Goal: Information Seeking & Learning: Learn about a topic

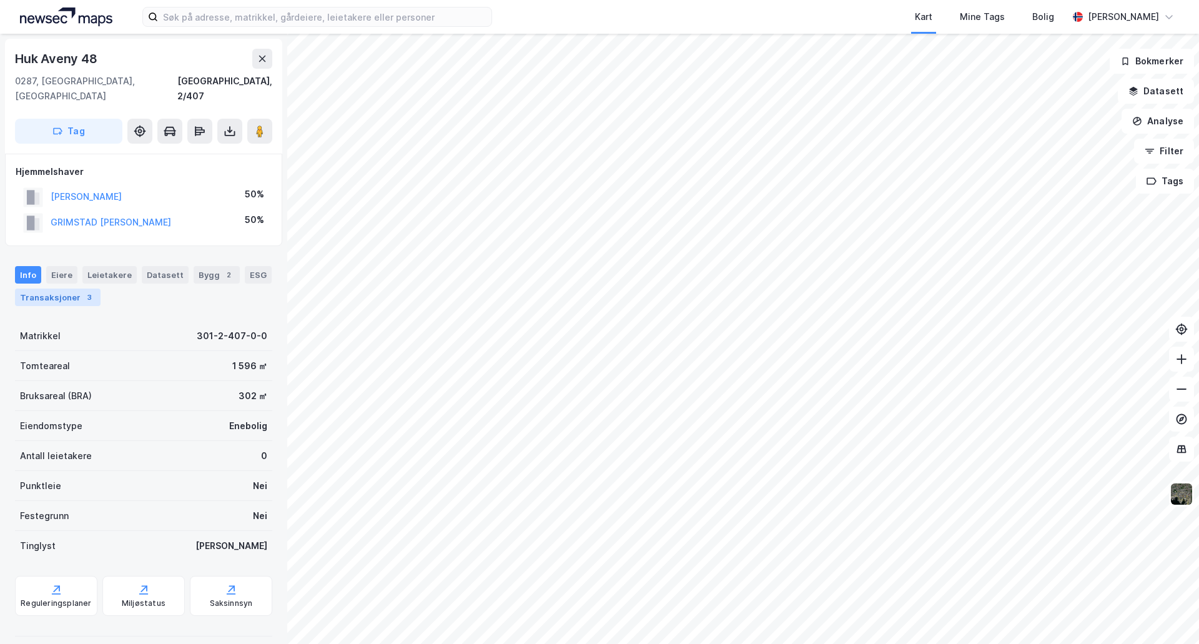
click at [64, 288] on div "Transaksjoner 3" at bounding box center [58, 296] width 86 height 17
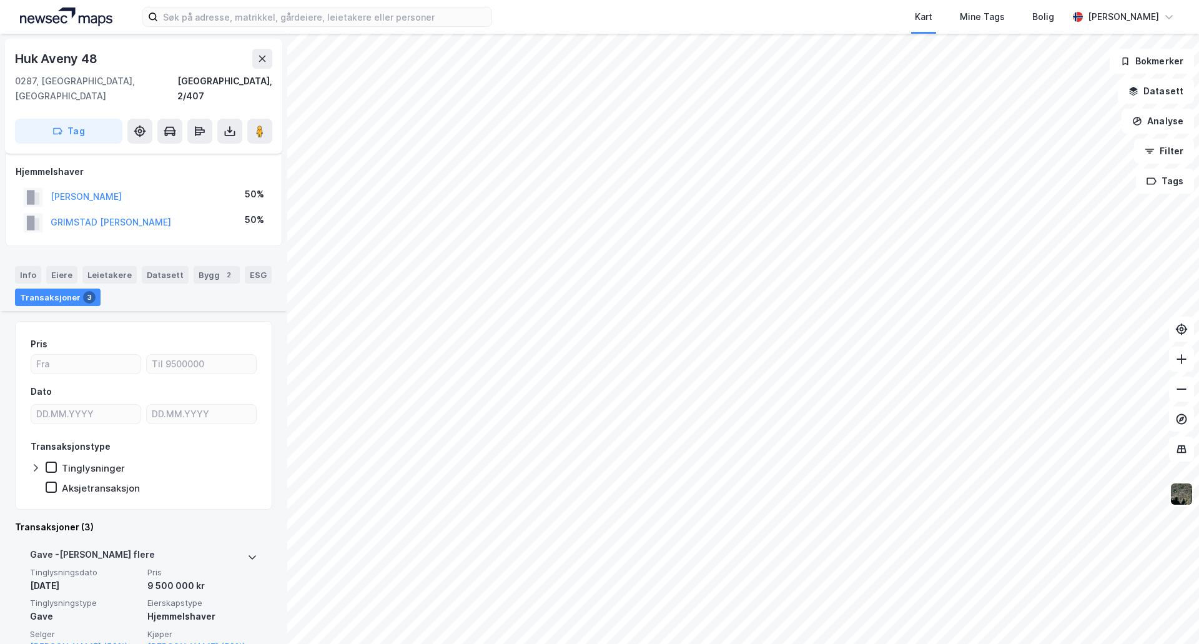
scroll to position [250, 0]
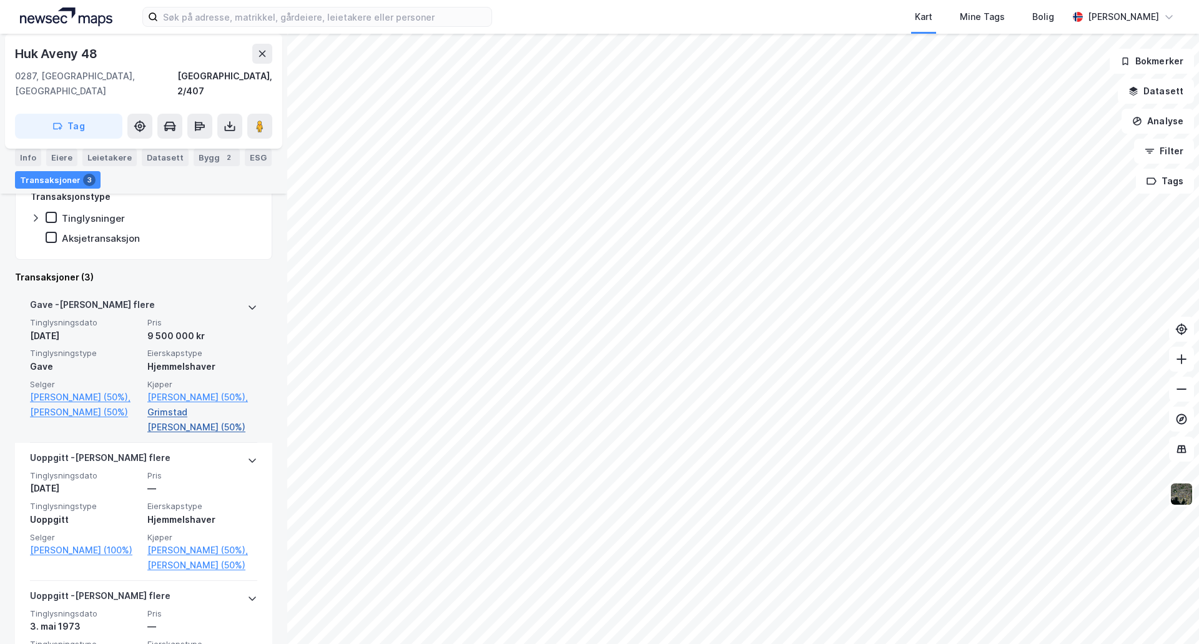
click at [188, 408] on link "Grimstad [PERSON_NAME] (50%)" at bounding box center [202, 420] width 110 height 30
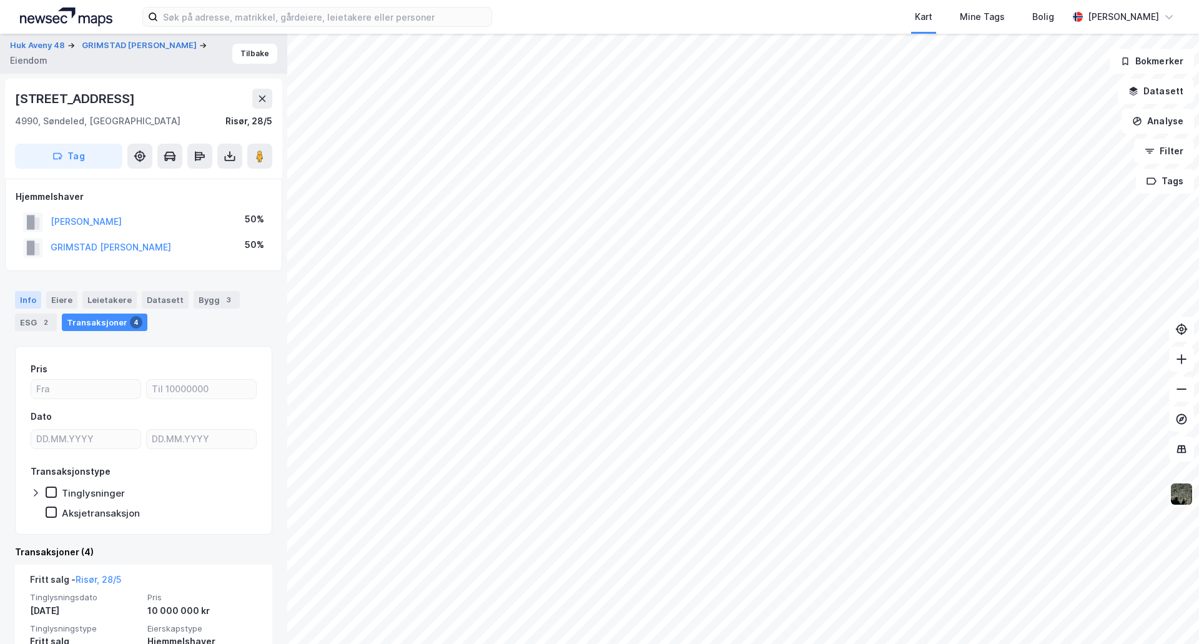
click at [31, 297] on div "Info" at bounding box center [28, 299] width 26 height 17
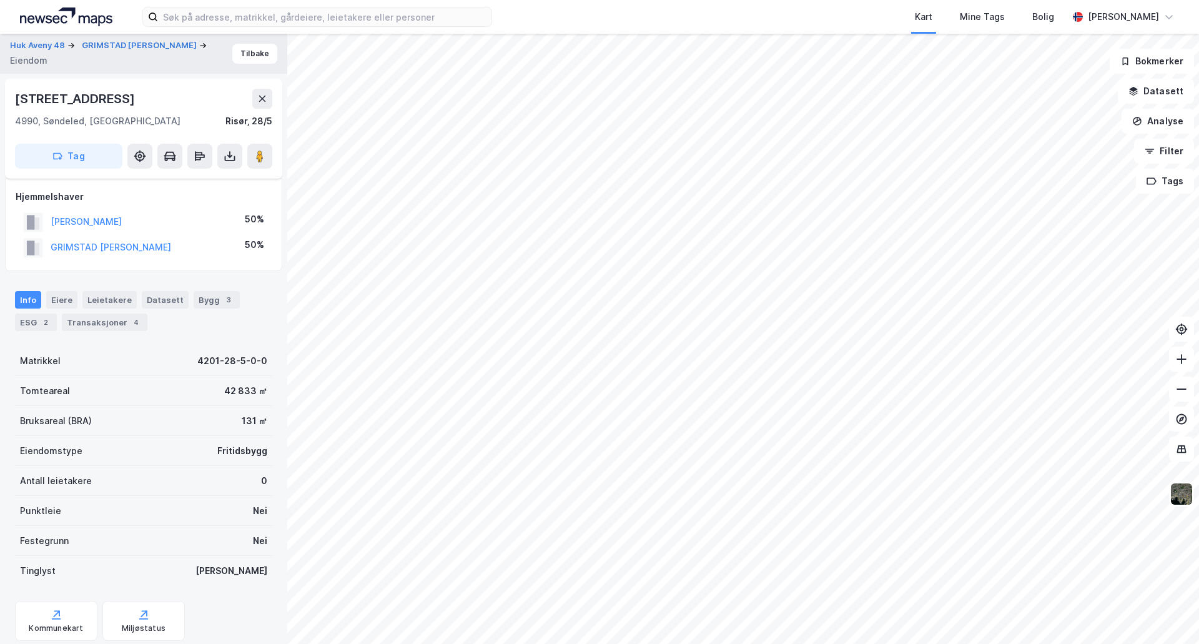
scroll to position [88, 0]
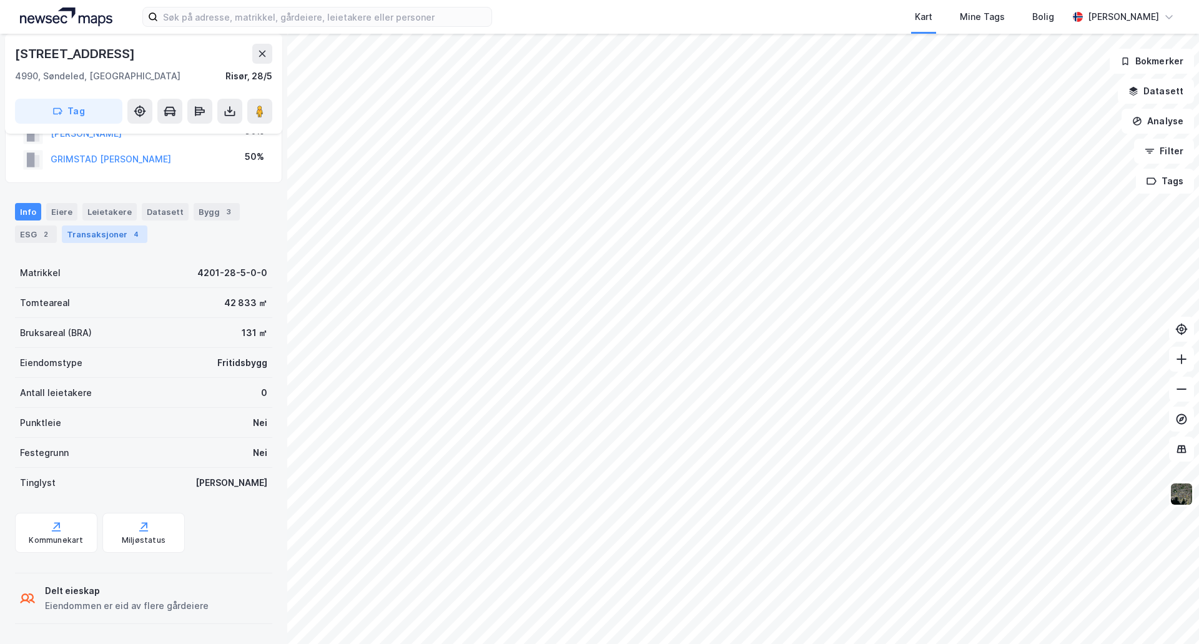
click at [79, 237] on div "Transaksjoner 4" at bounding box center [105, 233] width 86 height 17
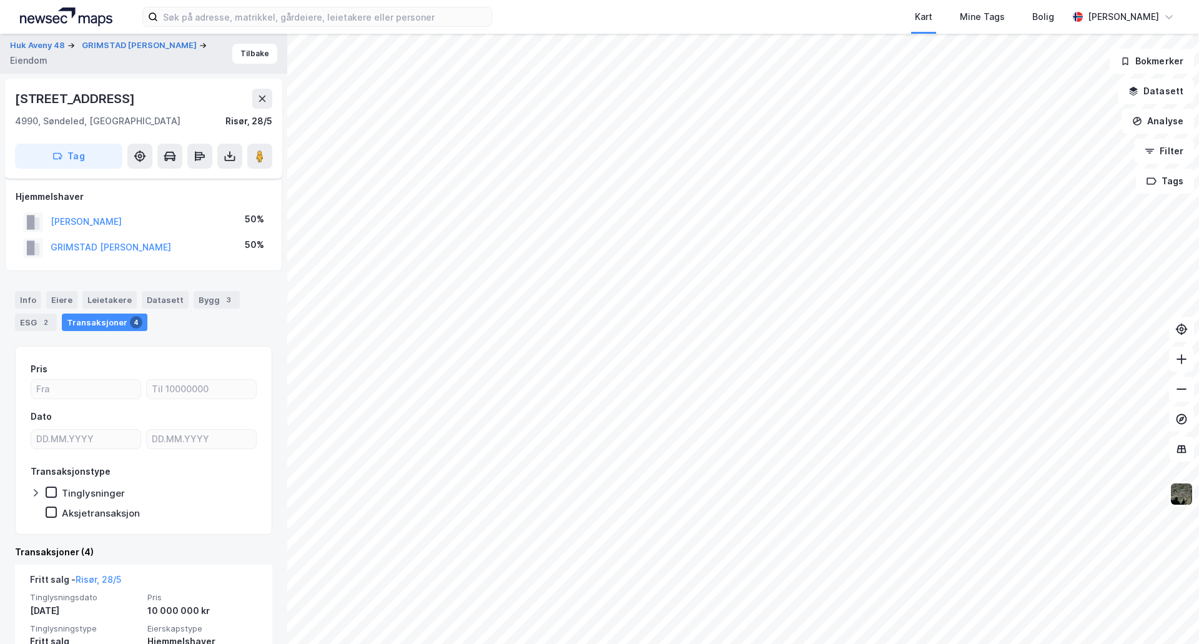
scroll to position [125, 0]
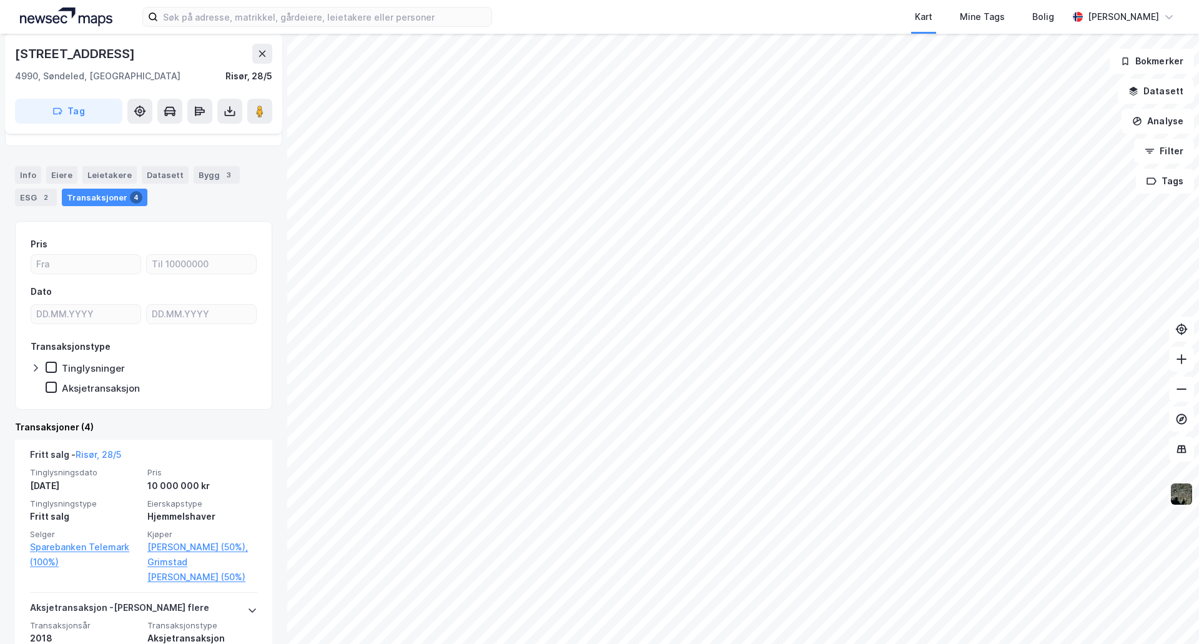
click at [1185, 495] on img at bounding box center [1182, 494] width 24 height 24
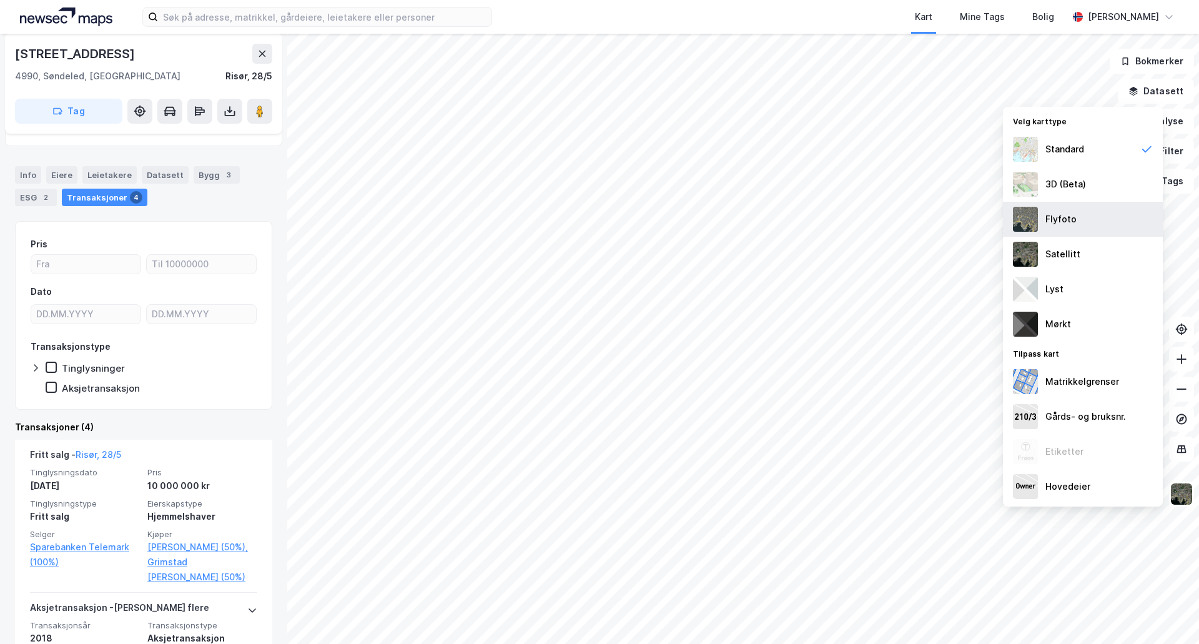
click at [1028, 211] on img at bounding box center [1025, 219] width 25 height 25
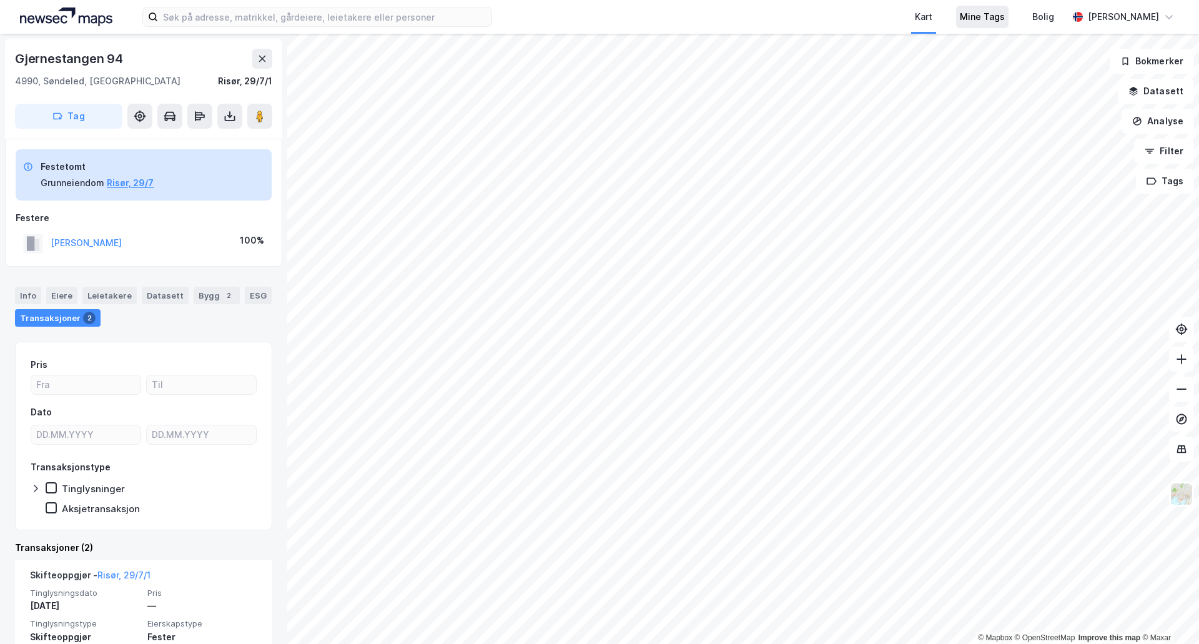
click at [997, 14] on div "Kart Mine Tags Bolig [PERSON_NAME] © Mapbox © OpenStreetMap Improve this map © …" at bounding box center [599, 322] width 1199 height 644
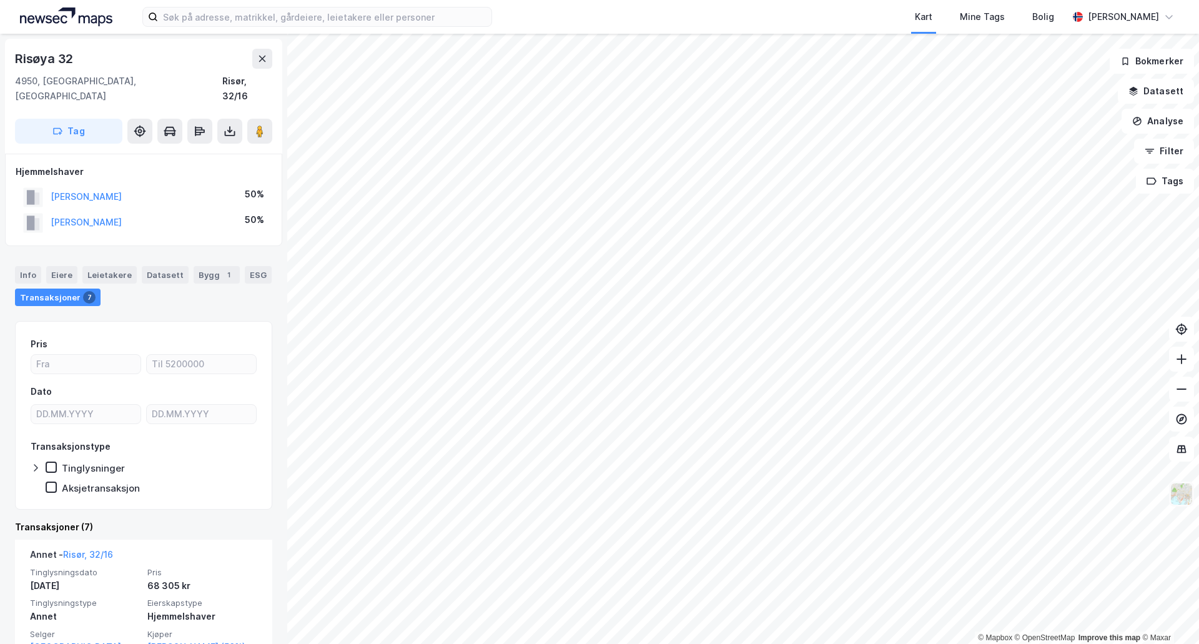
click at [1181, 495] on img at bounding box center [1182, 494] width 24 height 24
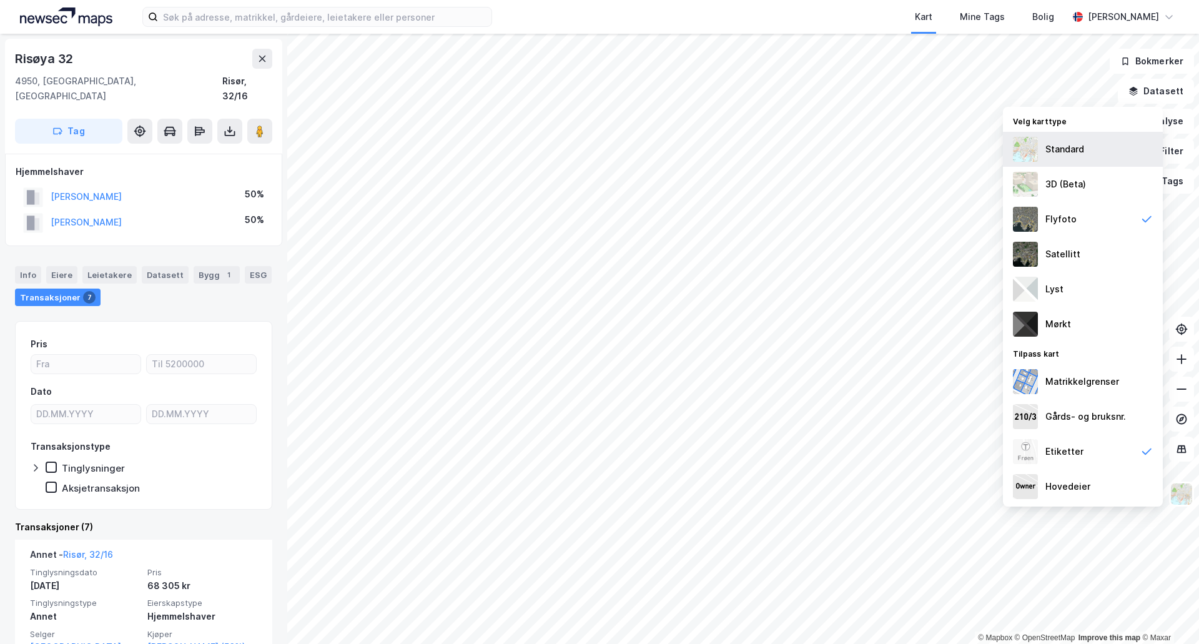
click at [1032, 154] on img at bounding box center [1025, 149] width 25 height 25
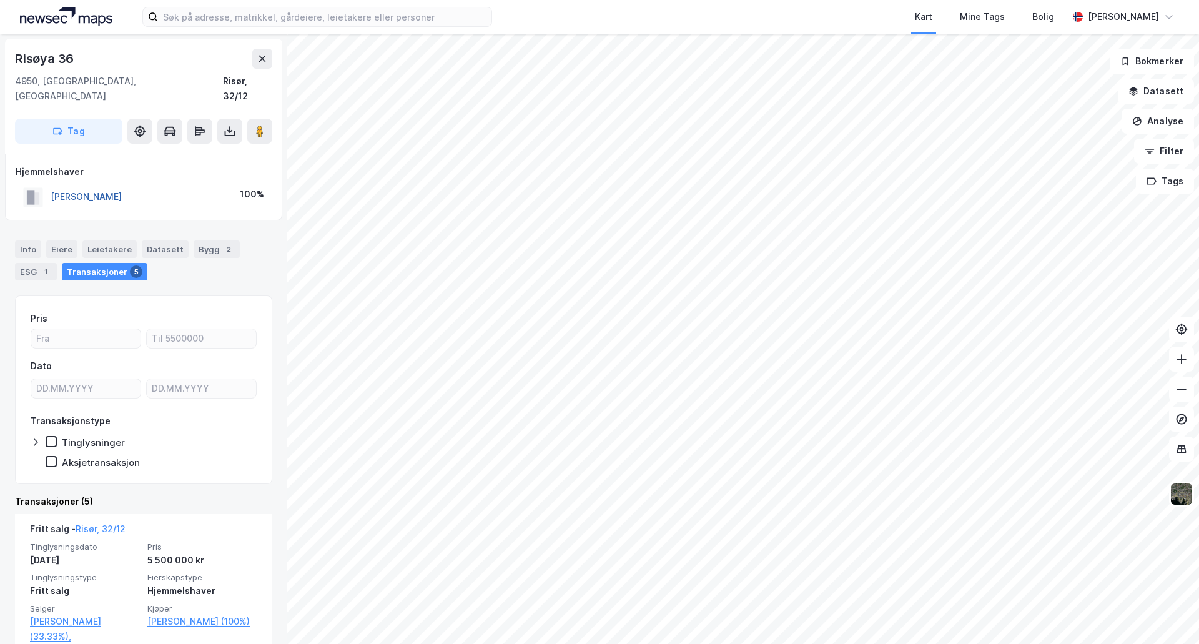
click at [0, 0] on button "[PERSON_NAME]" at bounding box center [0, 0] width 0 height 0
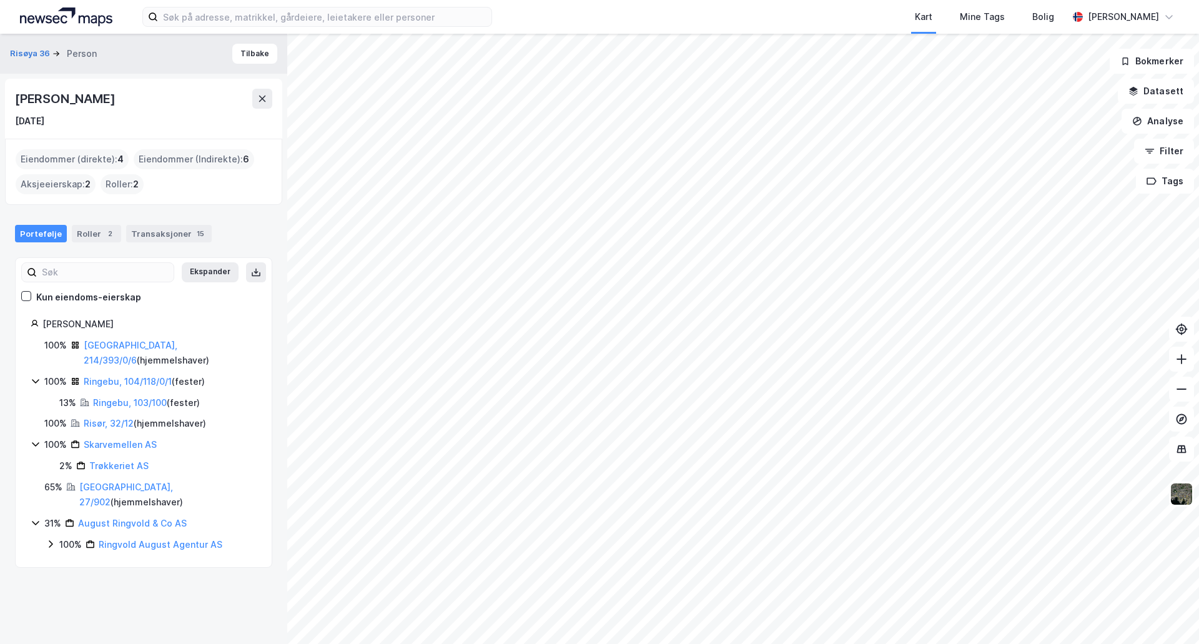
drag, startPoint x: 17, startPoint y: 100, endPoint x: 134, endPoint y: 97, distance: 116.8
click at [134, 97] on div "[PERSON_NAME]" at bounding box center [143, 99] width 257 height 20
copy div "[PERSON_NAME]"
click at [1007, 0] on html "Kart Mine Tags Bolig [PERSON_NAME] © Mapbox © OpenStreetMap Improve this map © …" at bounding box center [599, 322] width 1199 height 644
click at [547, 643] on html "Kart Mine Tags Bolig [PERSON_NAME] © Mapbox © OpenStreetMap Improve this map © …" at bounding box center [599, 322] width 1199 height 644
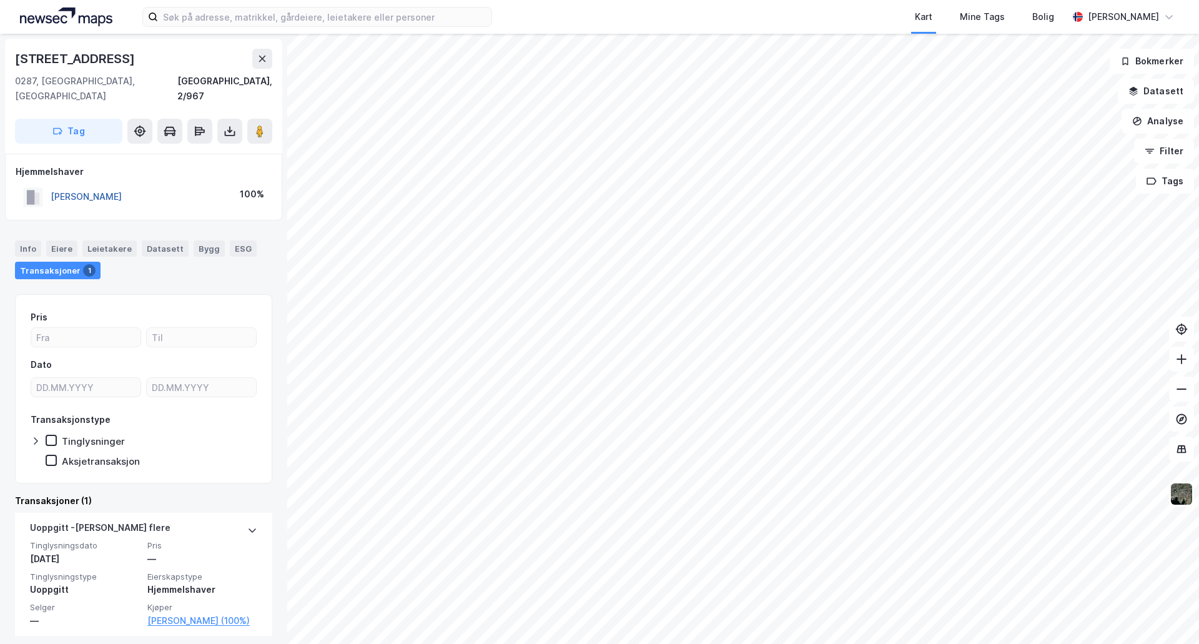
click at [0, 0] on button "[PERSON_NAME]" at bounding box center [0, 0] width 0 height 0
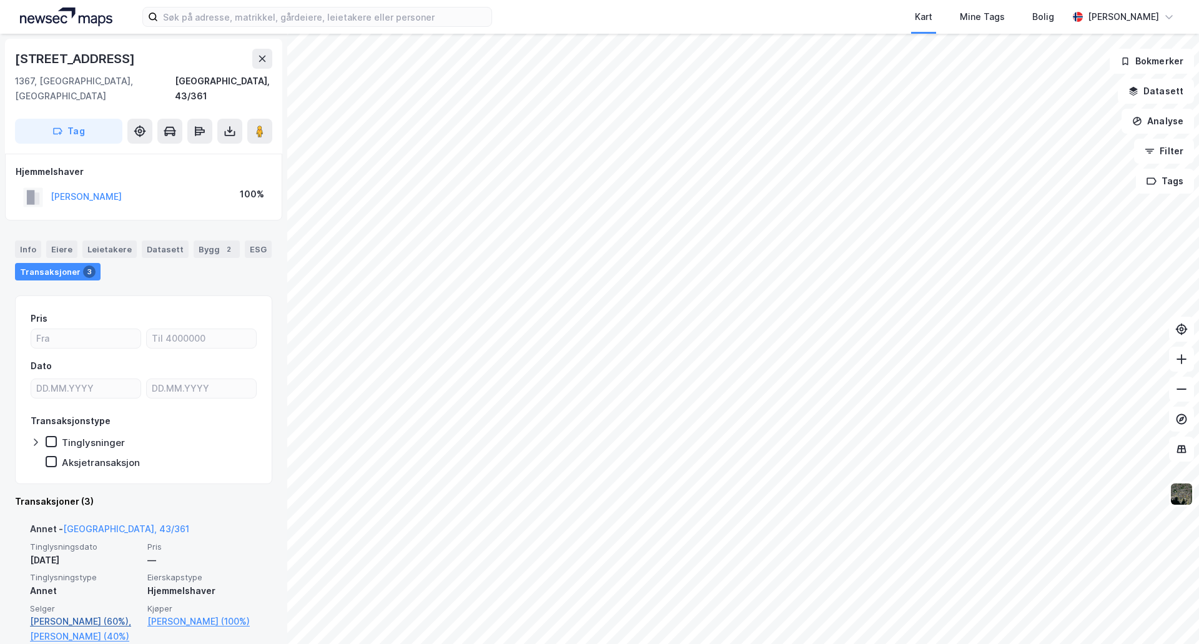
click at [91, 614] on link "[PERSON_NAME] (60%)," at bounding box center [85, 621] width 110 height 15
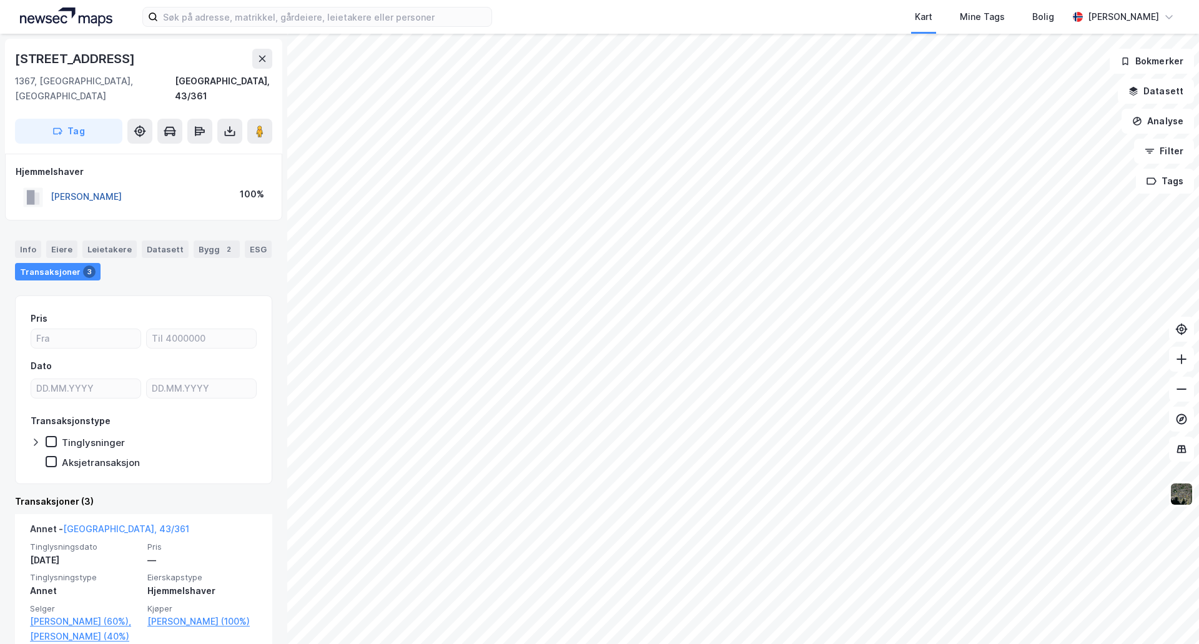
click at [0, 0] on button "[PERSON_NAME]" at bounding box center [0, 0] width 0 height 0
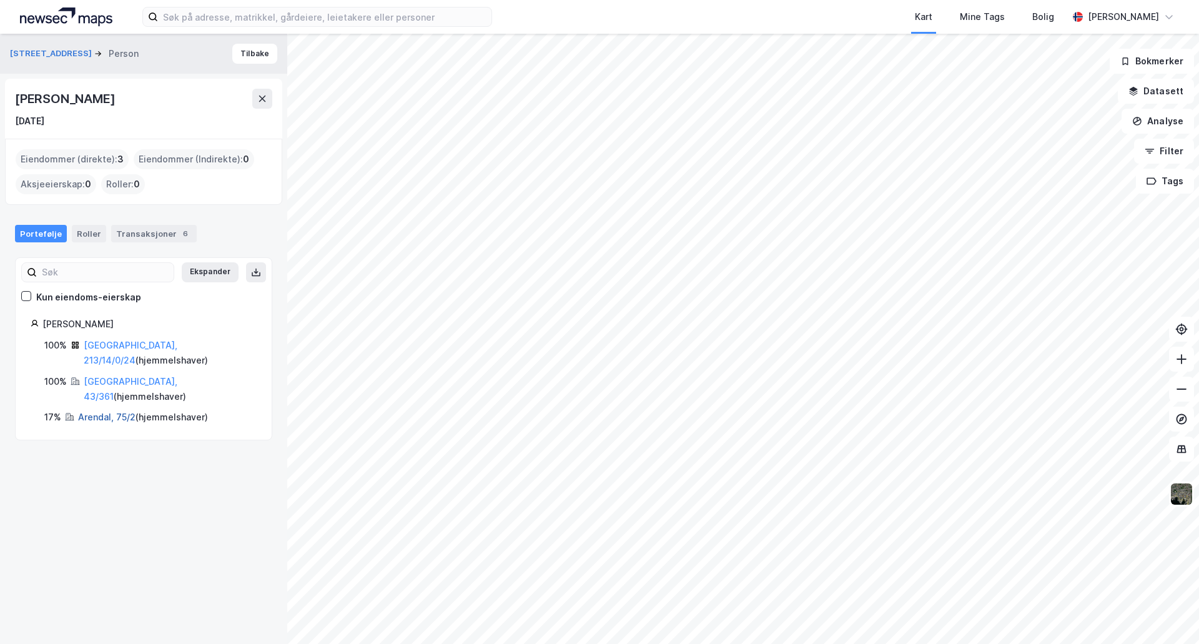
click at [116, 411] on link "Arendal, 75/2" at bounding box center [106, 416] width 57 height 11
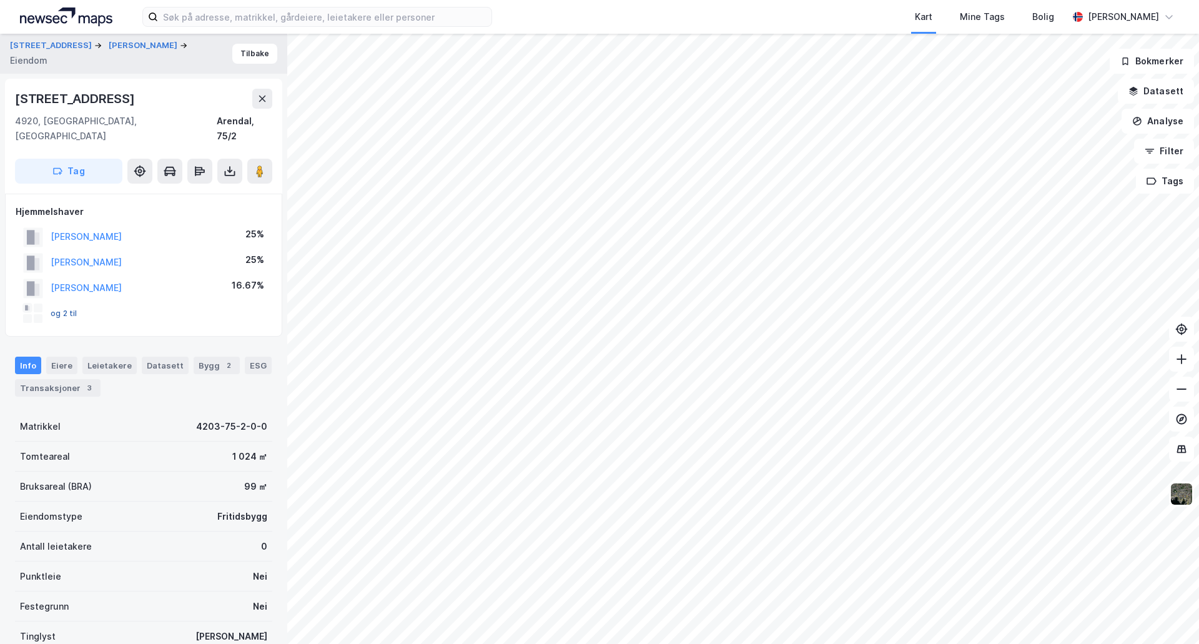
click at [0, 0] on button "og 2 til" at bounding box center [0, 0] width 0 height 0
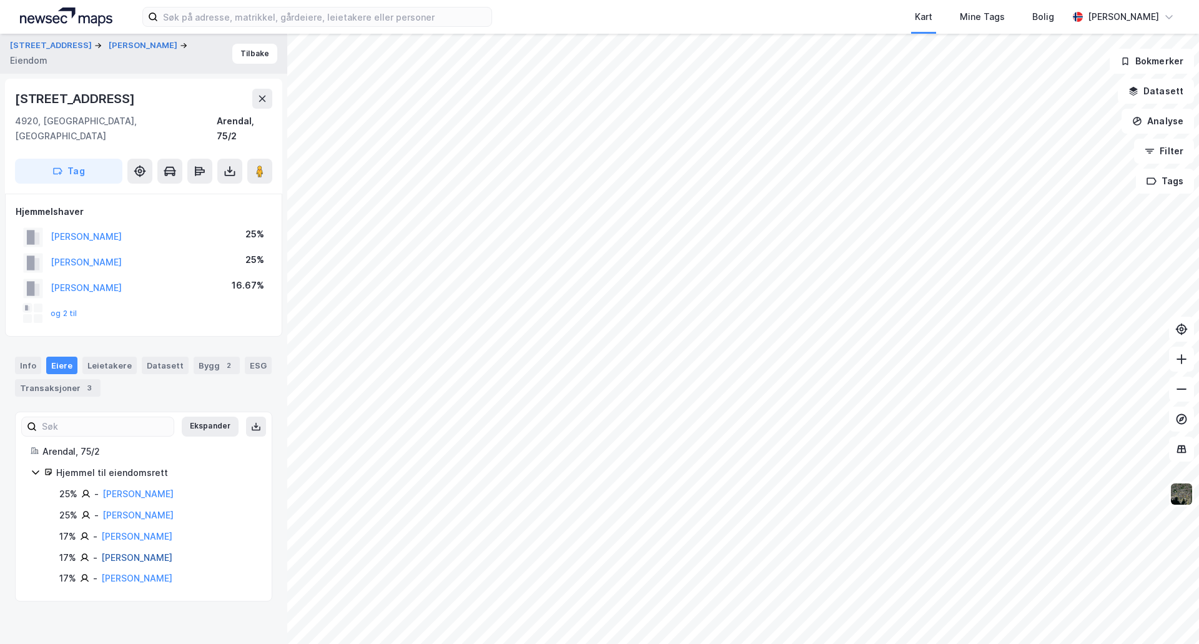
click at [139, 552] on link "[PERSON_NAME]" at bounding box center [136, 557] width 71 height 11
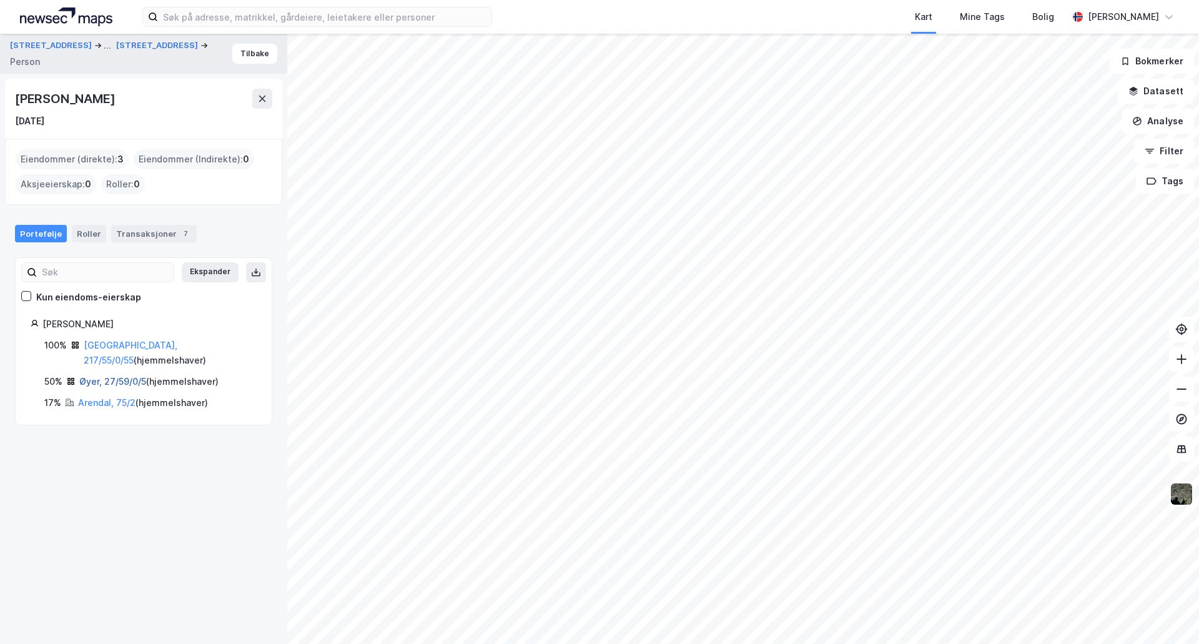
click at [102, 376] on link "Øyer, 27/59/0/5" at bounding box center [112, 381] width 67 height 11
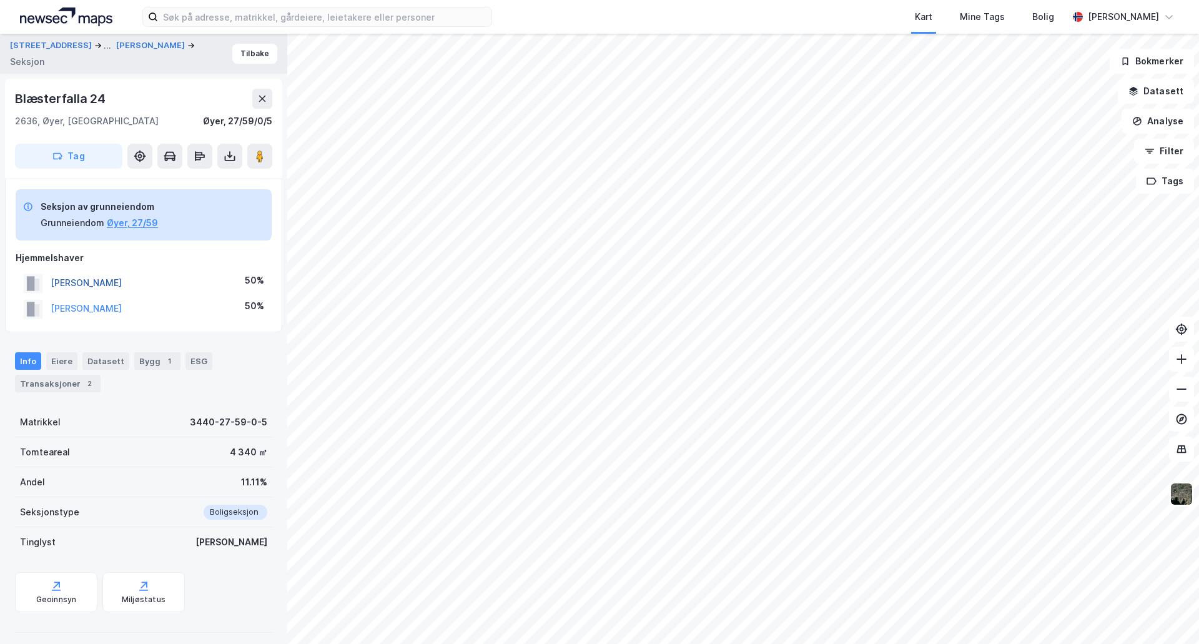
click at [0, 0] on button "[PERSON_NAME]" at bounding box center [0, 0] width 0 height 0
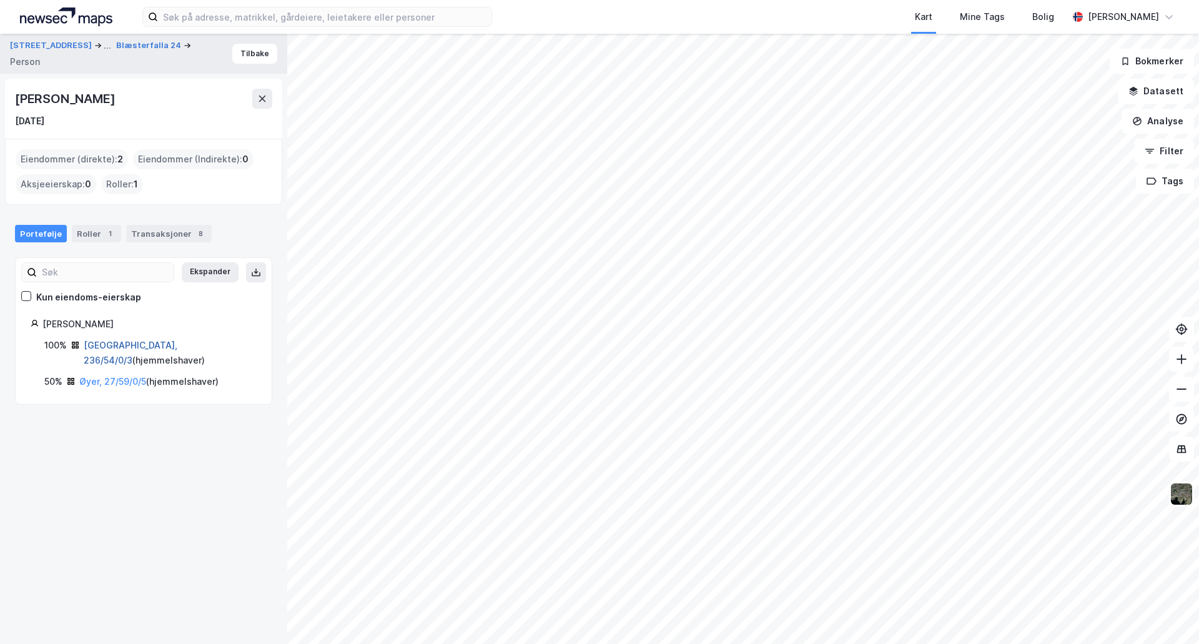
click at [119, 341] on link "[GEOGRAPHIC_DATA], 236/54/0/3" at bounding box center [131, 353] width 94 height 26
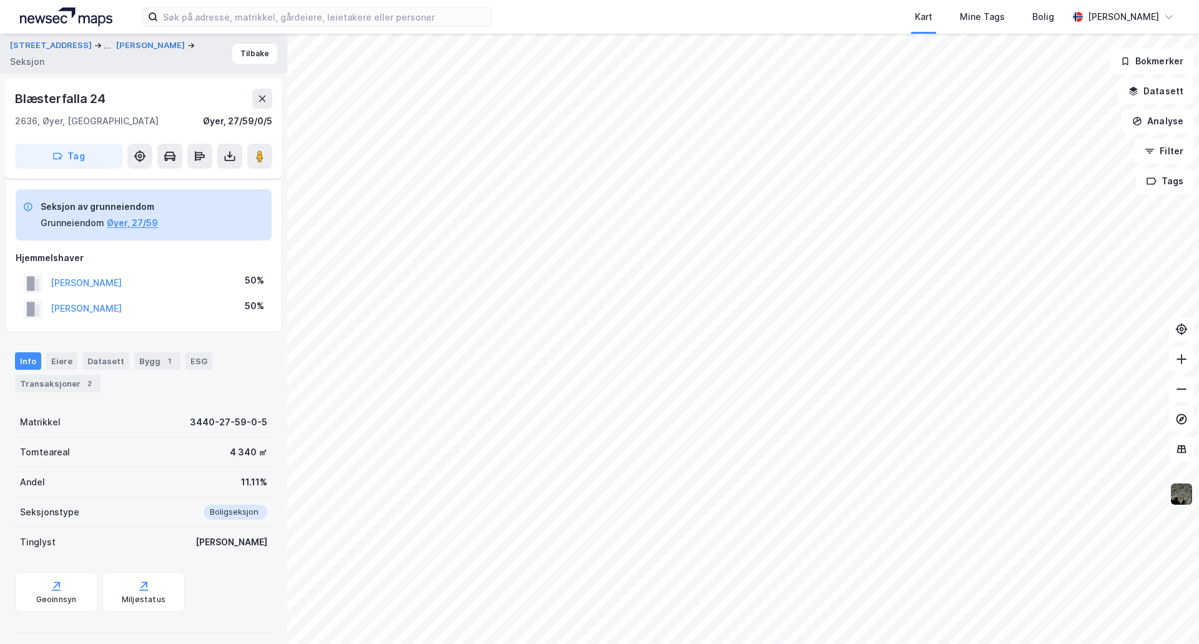
scroll to position [124, 0]
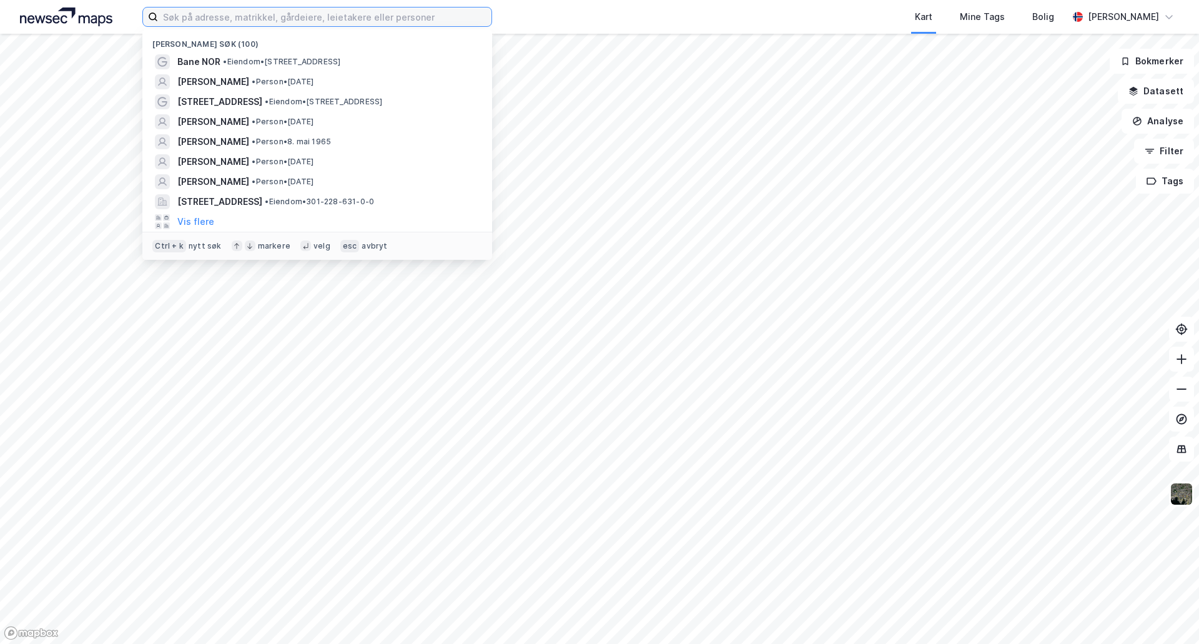
click at [182, 12] on input at bounding box center [324, 16] width 333 height 19
paste input "Geir Hermod Almås"
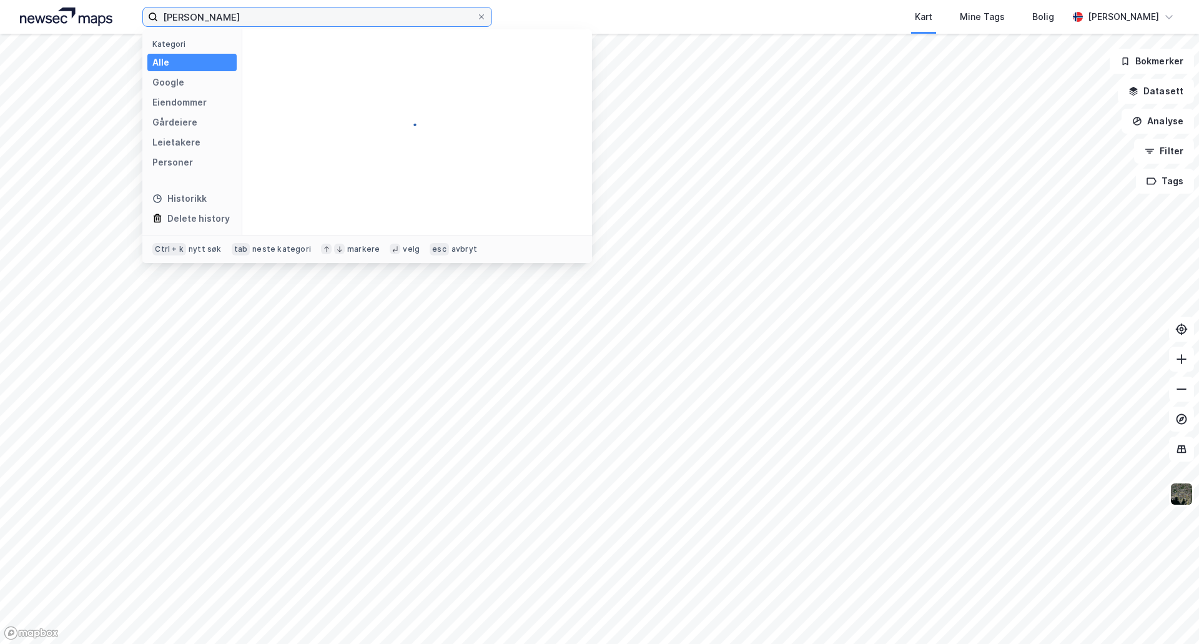
type input "Geir Hermod Almås"
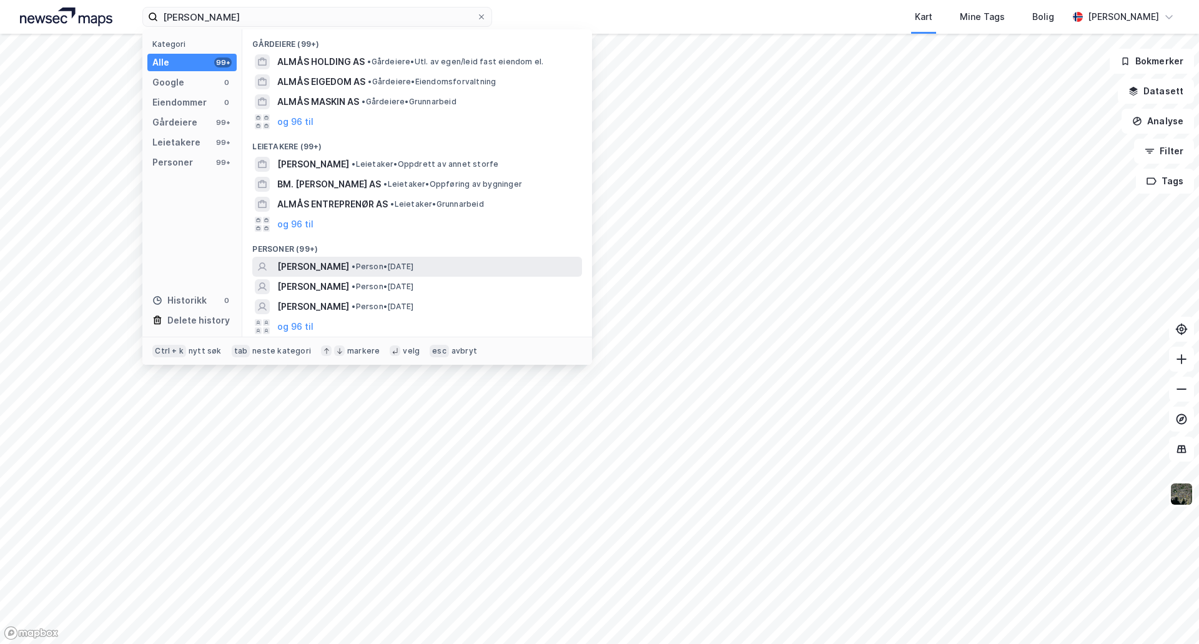
click at [298, 257] on div "GEIR HERMOD ALMÅS • Person • 2. aug. 1964" at bounding box center [417, 267] width 330 height 20
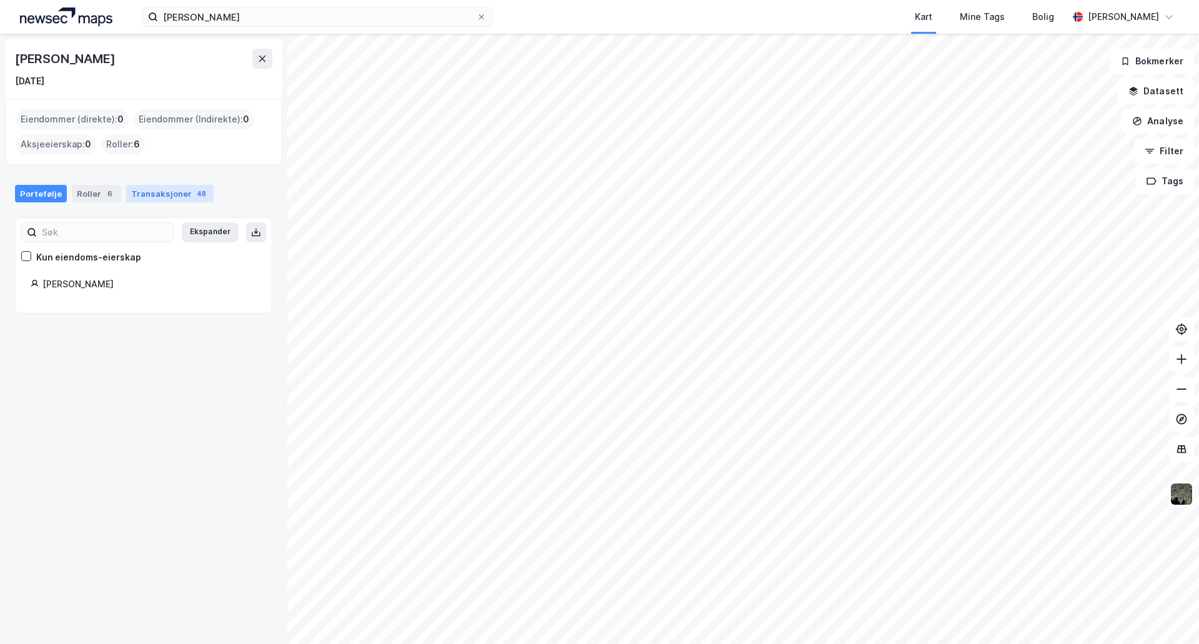
click at [154, 187] on div "Transaksjoner 48" at bounding box center [169, 193] width 87 height 17
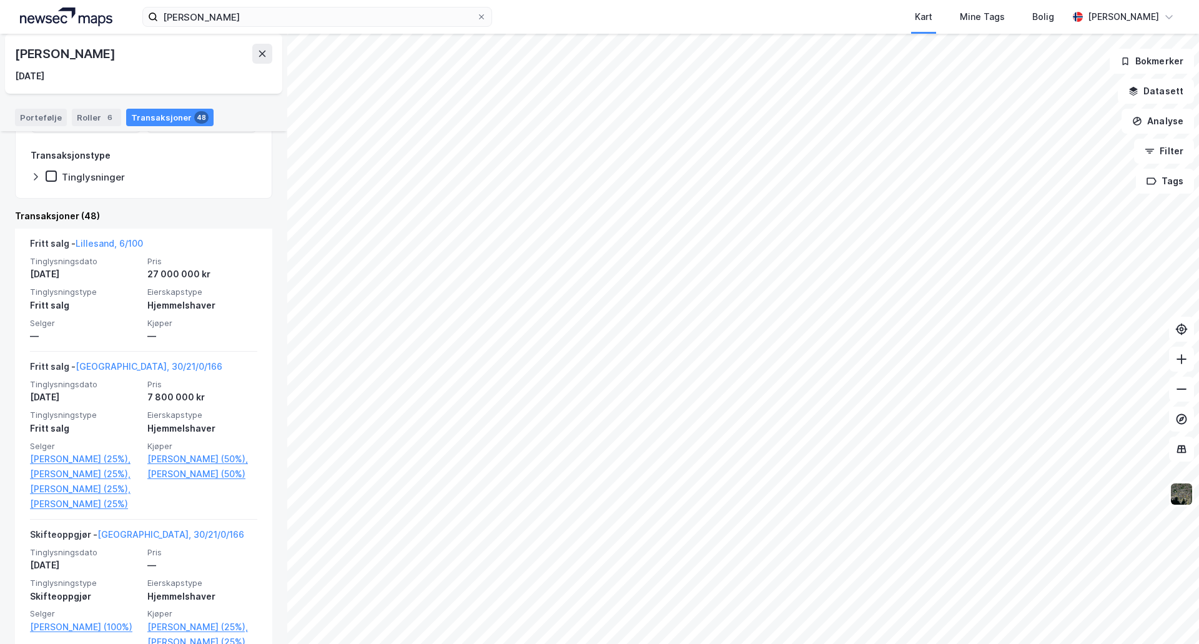
scroll to position [62, 0]
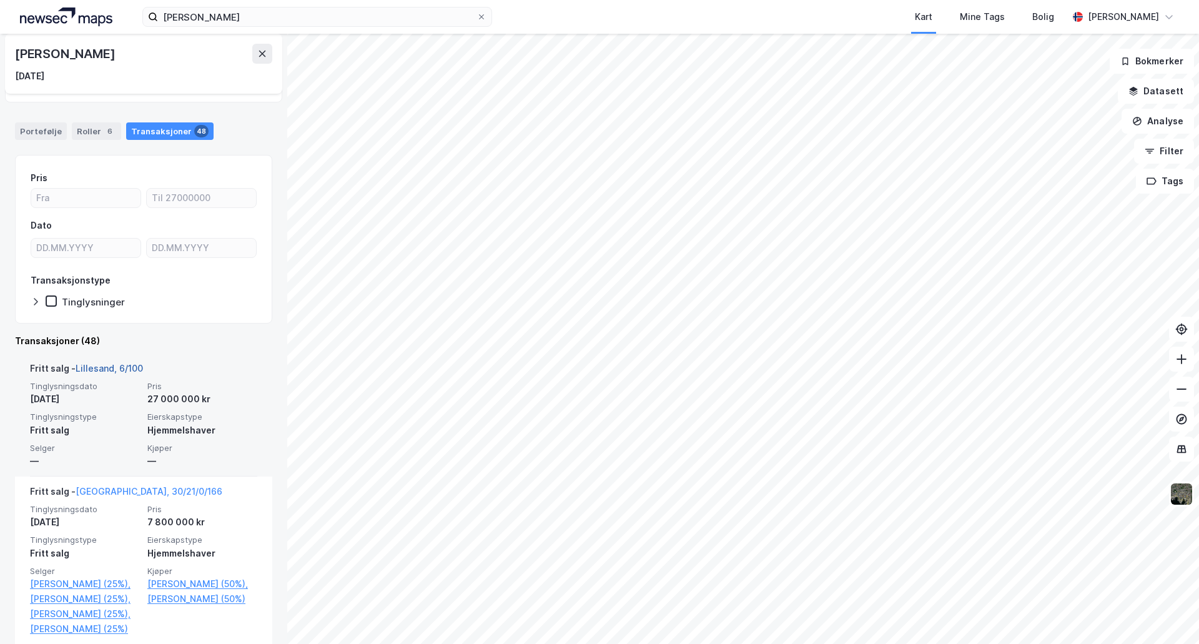
click at [109, 368] on link "Lillesand, 6/100" at bounding box center [109, 368] width 67 height 11
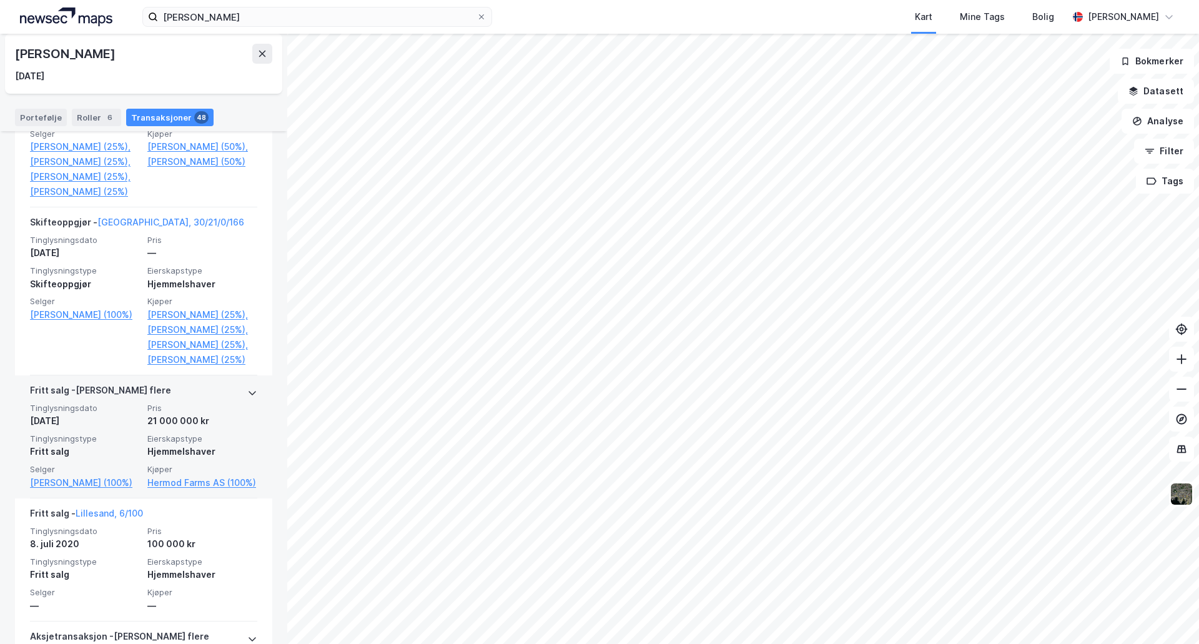
scroll to position [624, 0]
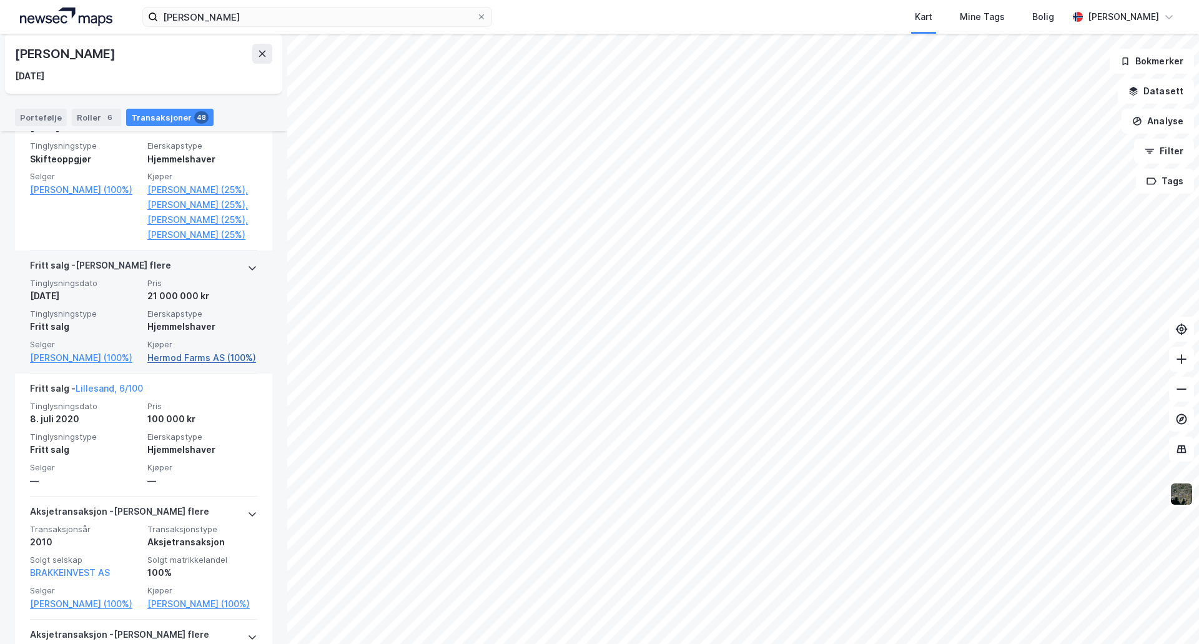
click at [179, 365] on link "Hermod Farms AS (100%)" at bounding box center [202, 357] width 110 height 15
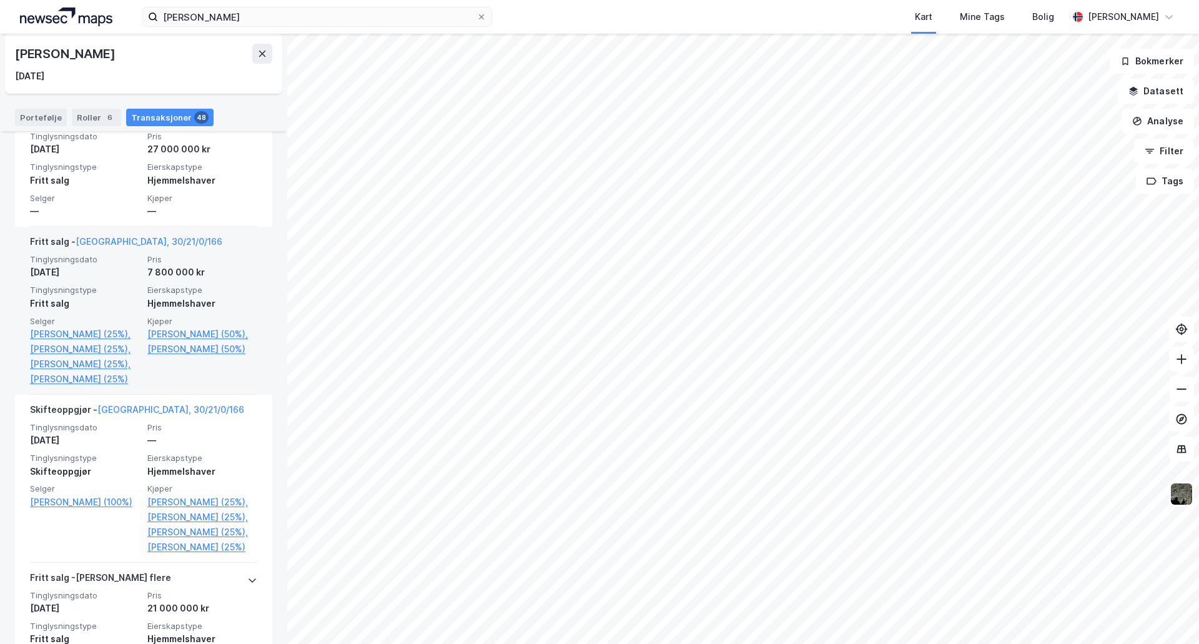
scroll to position [437, 0]
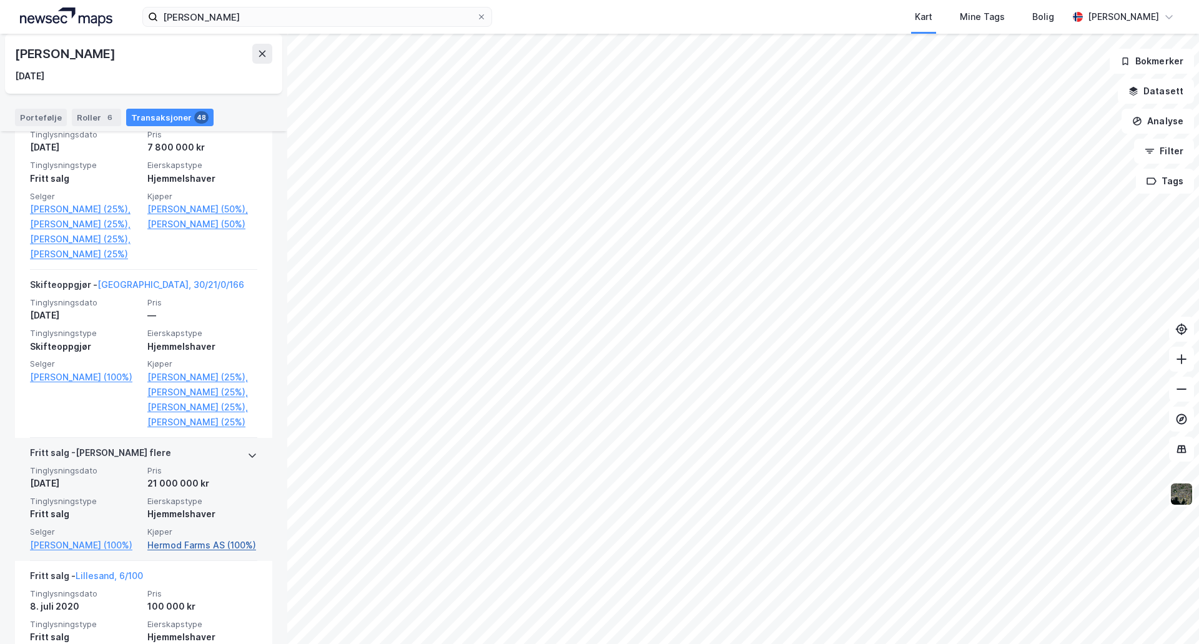
click at [169, 553] on link "Hermod Farms AS (100%)" at bounding box center [202, 545] width 110 height 15
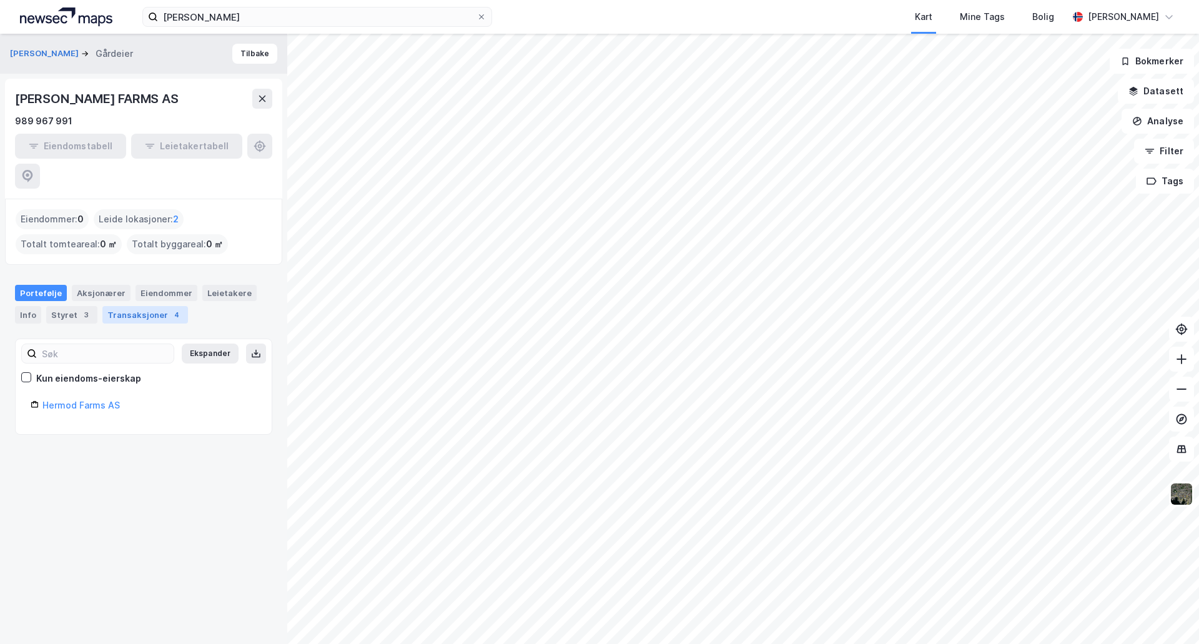
click at [147, 306] on div "Transaksjoner 4" at bounding box center [145, 314] width 86 height 17
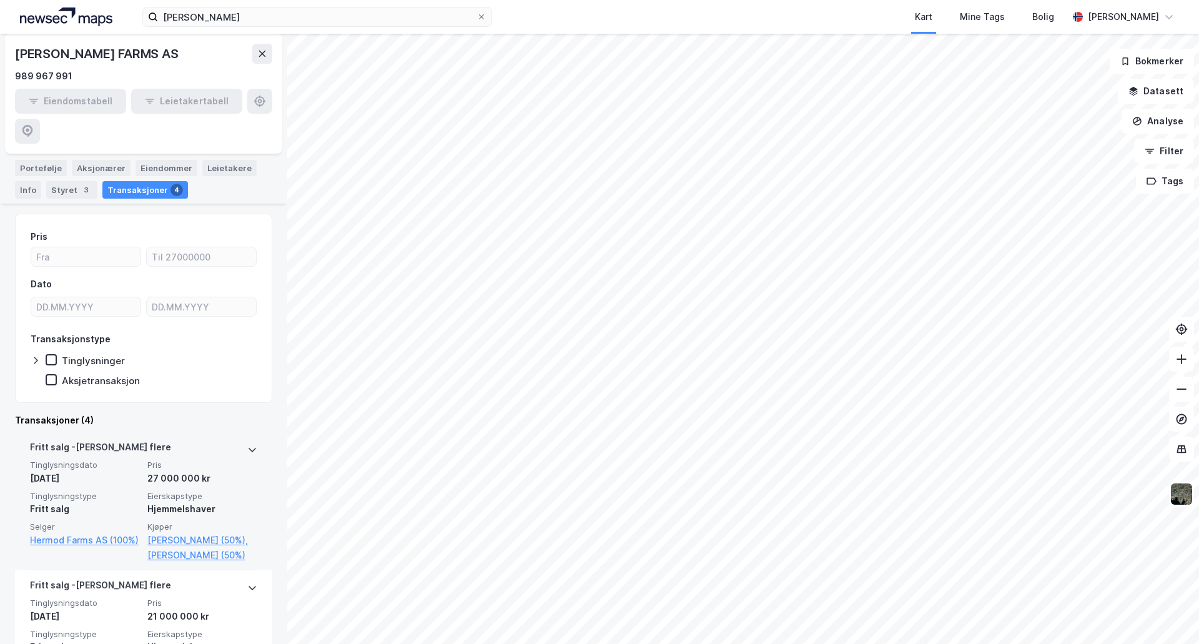
scroll to position [187, 0]
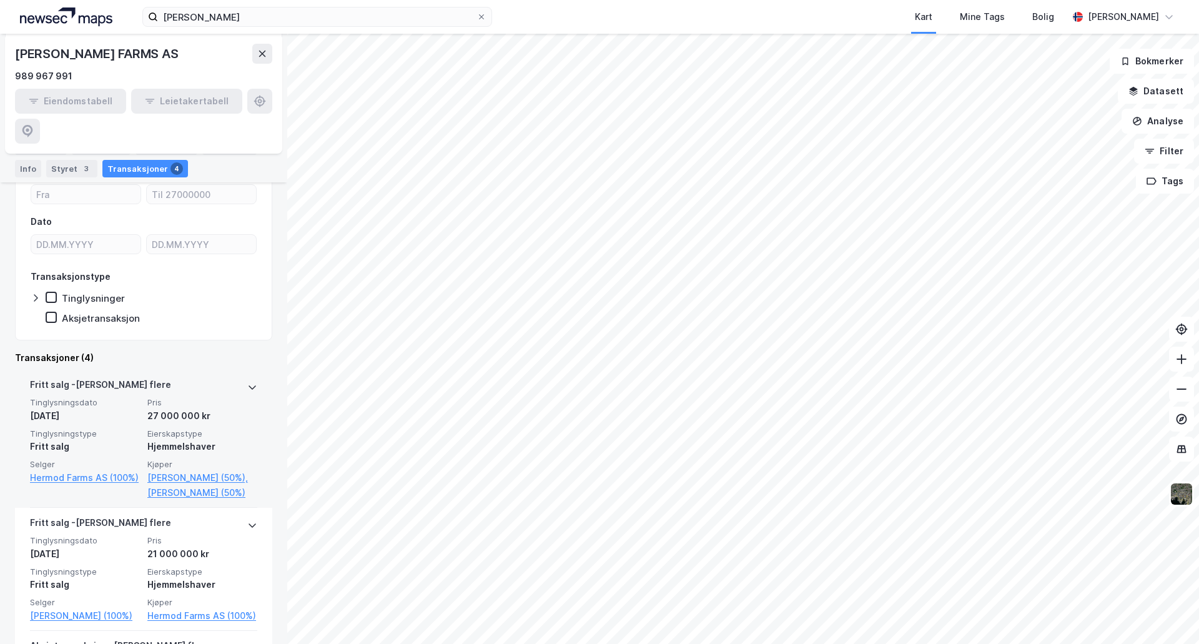
click at [247, 382] on icon at bounding box center [252, 387] width 10 height 10
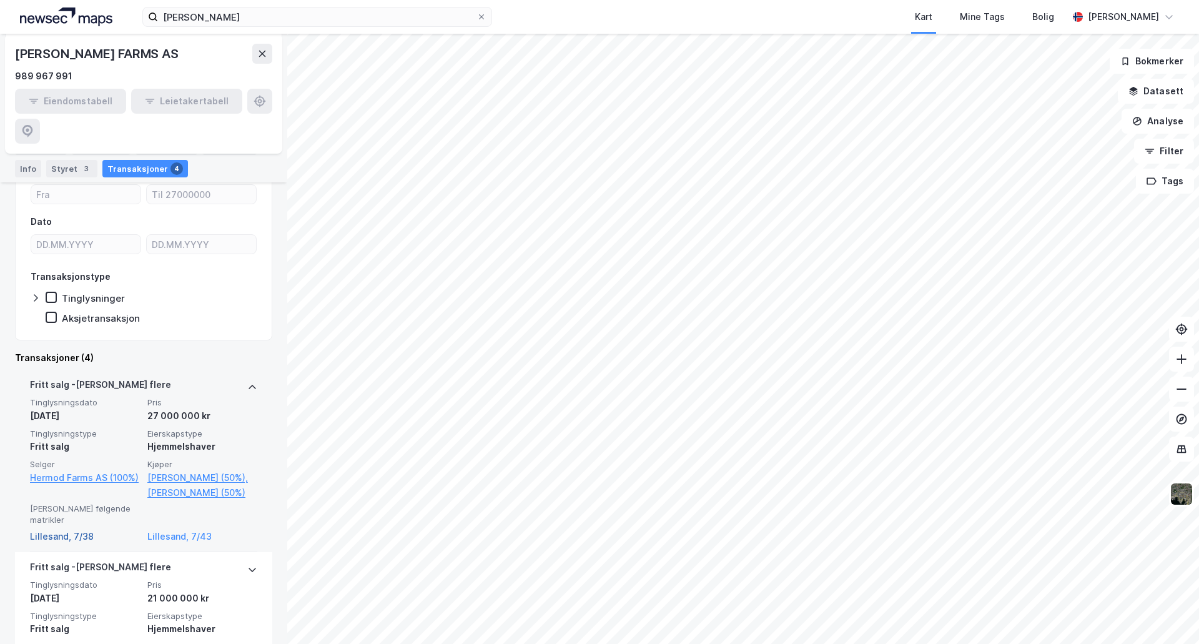
click at [62, 529] on link "Lillesand, 7/38" at bounding box center [85, 536] width 110 height 15
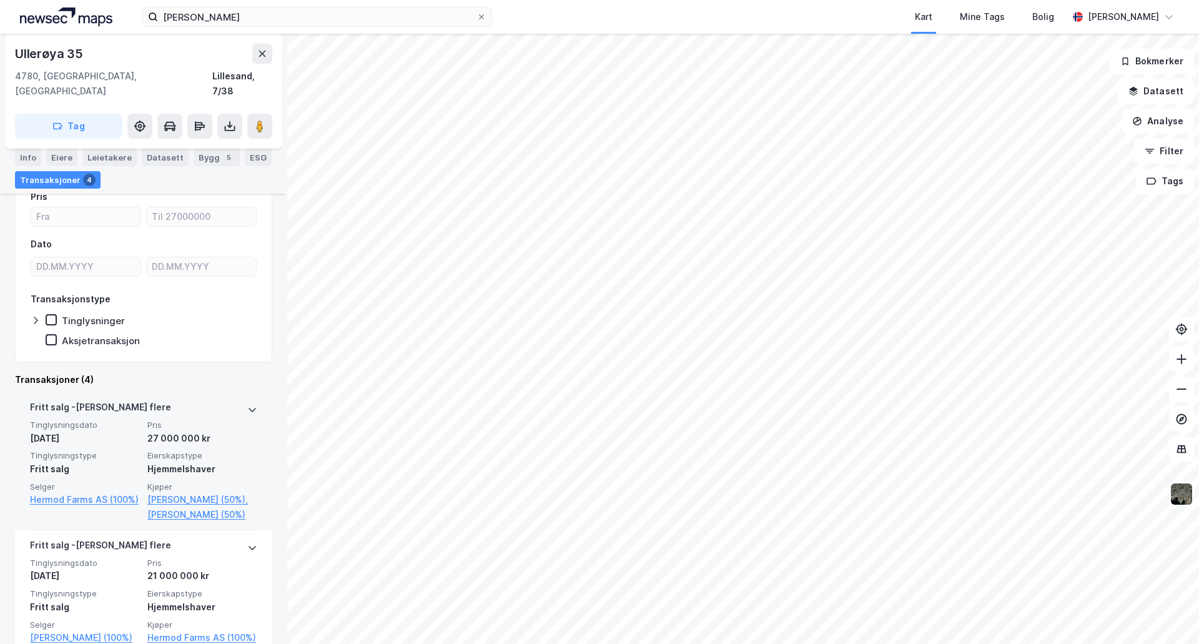
scroll to position [375, 0]
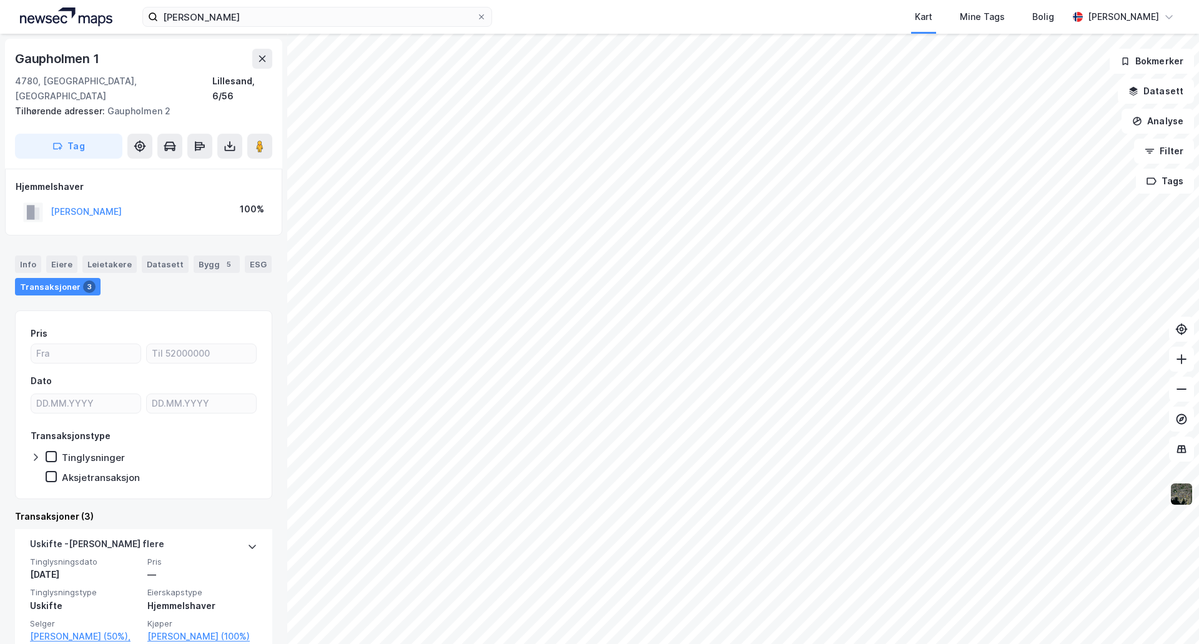
click at [1185, 495] on img at bounding box center [1182, 494] width 24 height 24
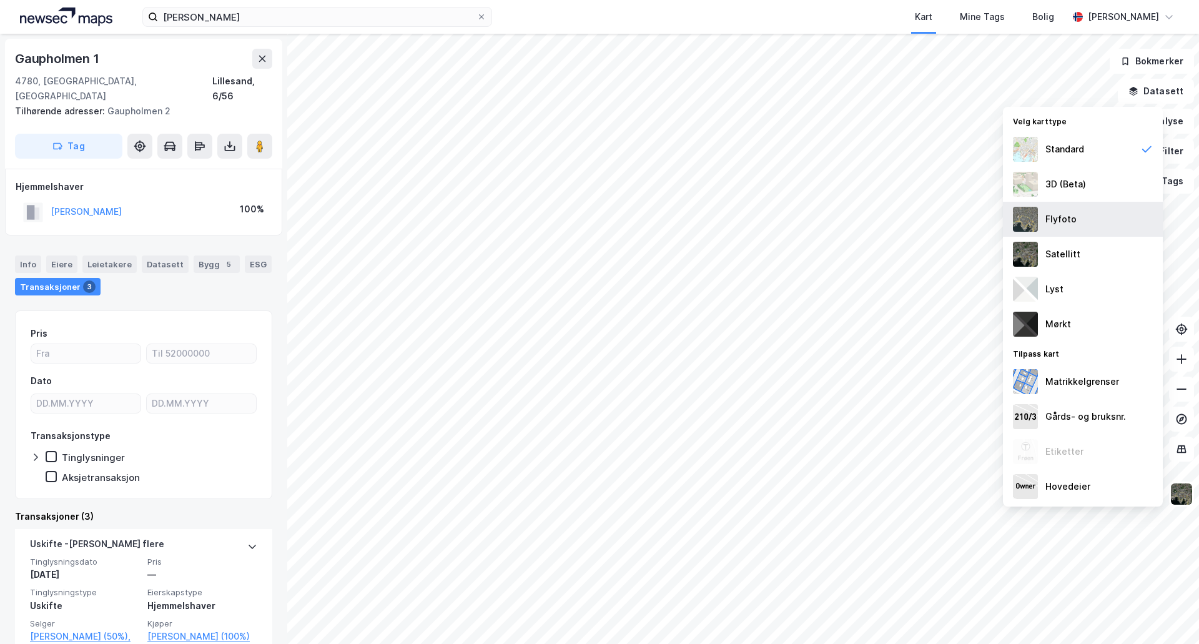
click at [1036, 219] on img at bounding box center [1025, 219] width 25 height 25
